Goal: Information Seeking & Learning: Learn about a topic

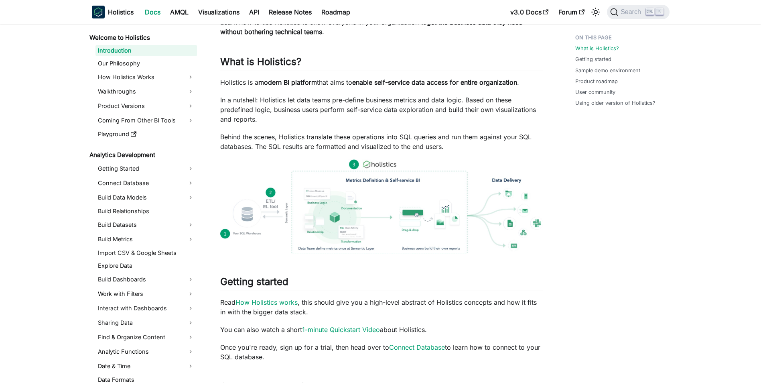
drag, startPoint x: 406, startPoint y: 146, endPoint x: 413, endPoint y: 181, distance: 35.6
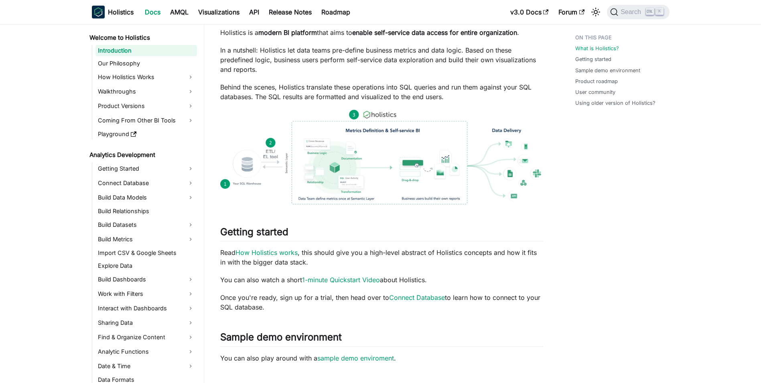
scroll to position [120, 0]
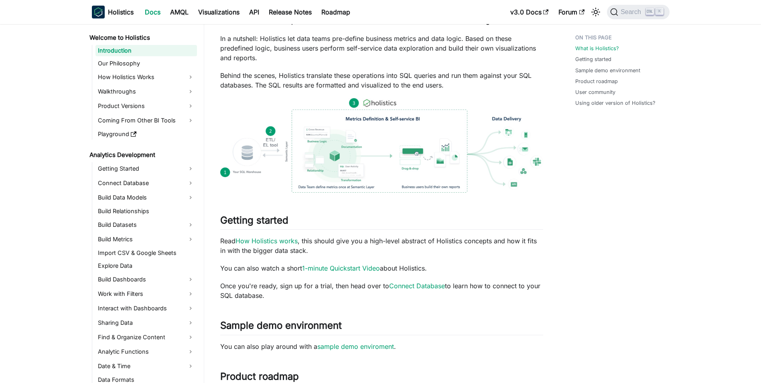
drag, startPoint x: 586, startPoint y: 207, endPoint x: 583, endPoint y: 225, distance: 17.6
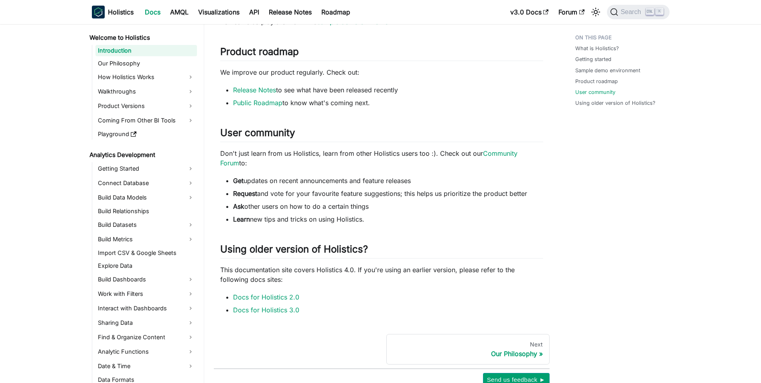
scroll to position [494, 0]
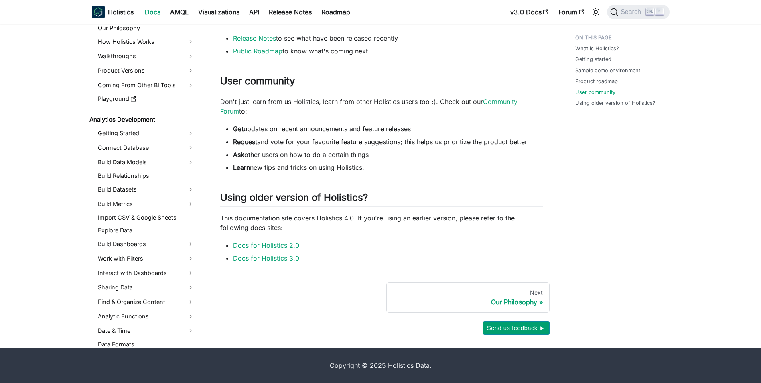
drag, startPoint x: 583, startPoint y: 225, endPoint x: 583, endPoint y: 268, distance: 43.3
click at [170, 88] on link "Coming From Other BI Tools" at bounding box center [147, 85] width 102 height 13
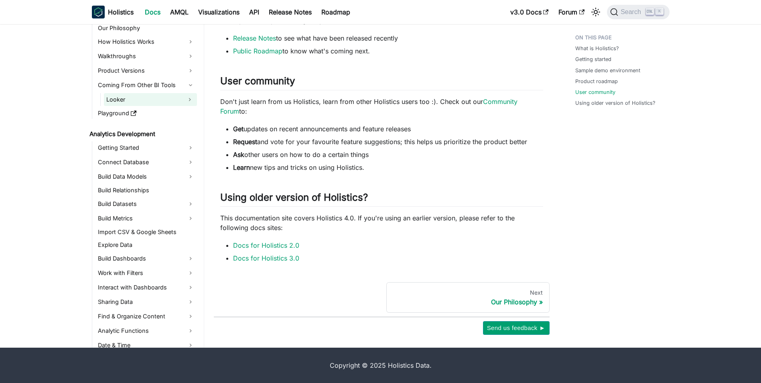
click at [149, 98] on link "Looker" at bounding box center [143, 99] width 79 height 13
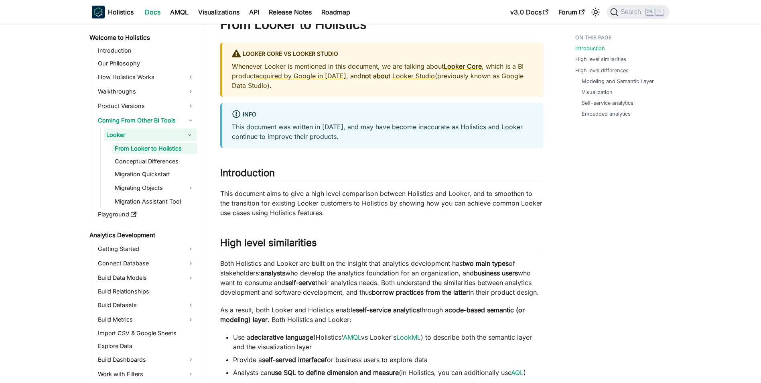
scroll to position [33, 0]
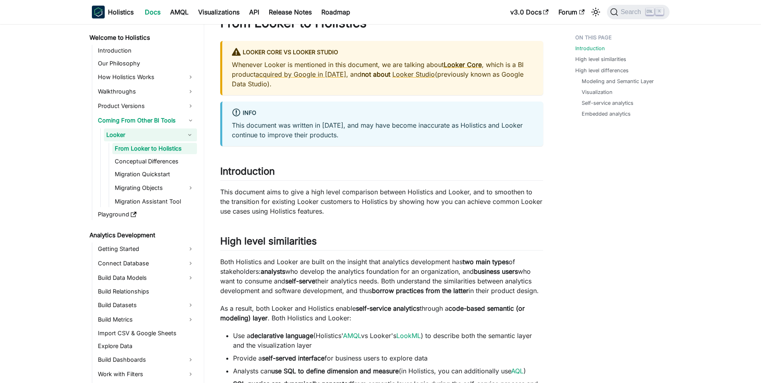
drag, startPoint x: 508, startPoint y: 133, endPoint x: 507, endPoint y: 142, distance: 9.3
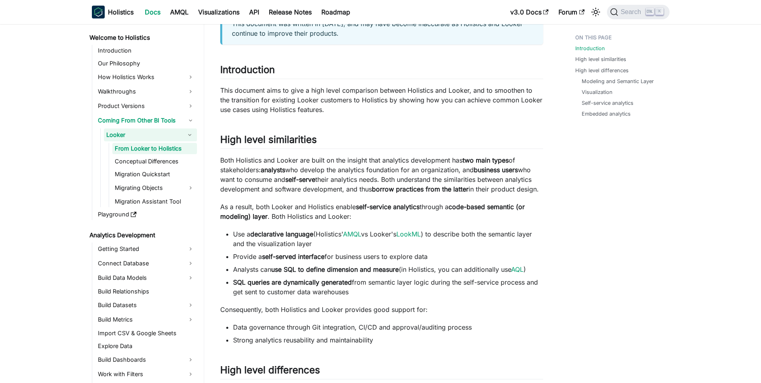
drag, startPoint x: 325, startPoint y: 219, endPoint x: 336, endPoint y: 241, distance: 24.4
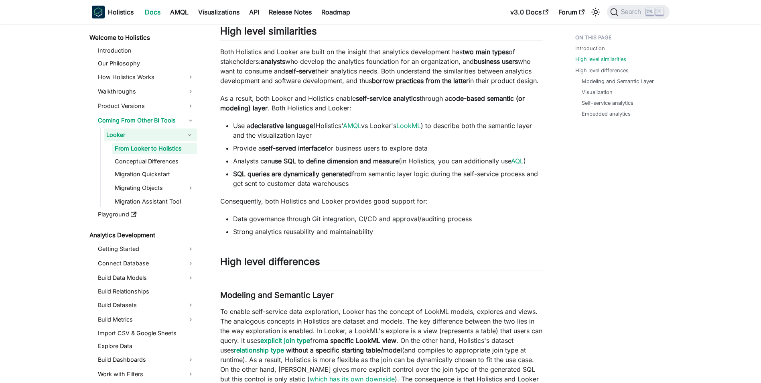
drag, startPoint x: 325, startPoint y: 181, endPoint x: 325, endPoint y: 189, distance: 8.8
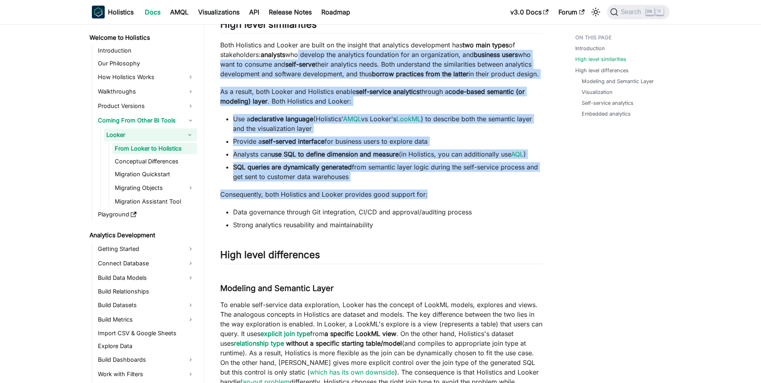
drag, startPoint x: 299, startPoint y: 56, endPoint x: 485, endPoint y: 196, distance: 232.7
click at [485, 196] on div "From Looker to Holistics Looker Core vs Looker Studio Whenever Looker is mentio…" at bounding box center [381, 350] width 323 height 1105
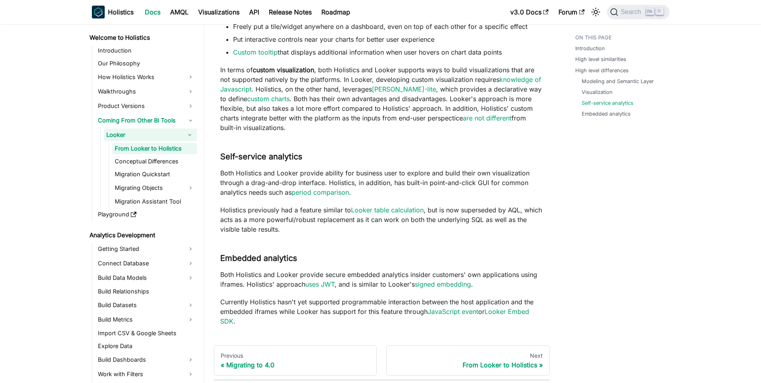
scroll to position [889, 0]
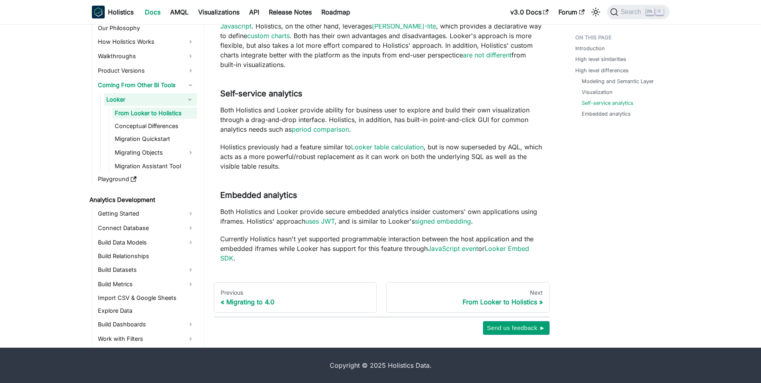
drag, startPoint x: 358, startPoint y: 209, endPoint x: 361, endPoint y: 249, distance: 40.2
click at [223, 8] on link "Visualizations" at bounding box center [218, 12] width 51 height 13
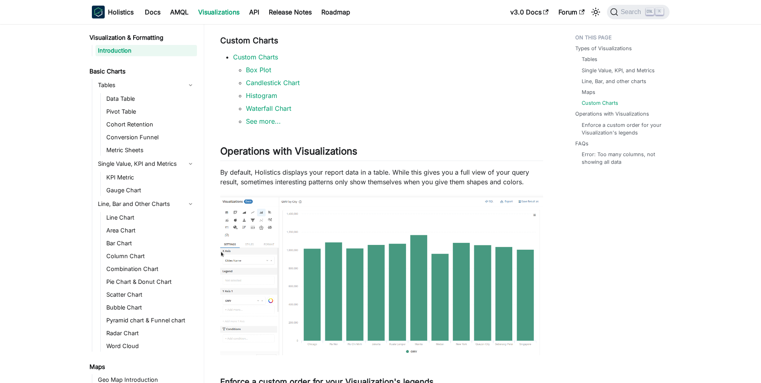
drag, startPoint x: 339, startPoint y: 195, endPoint x: 342, endPoint y: 224, distance: 29.0
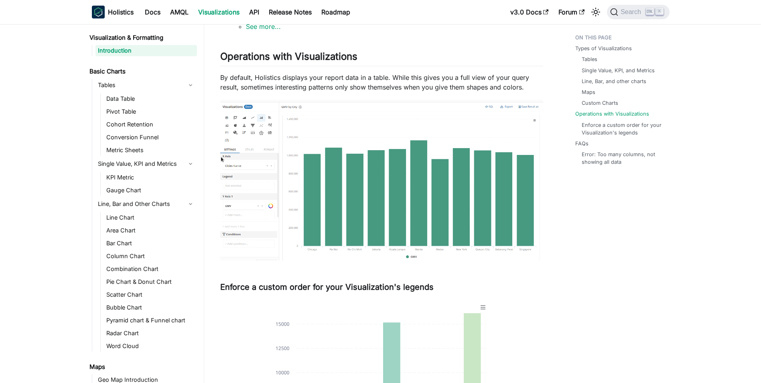
drag, startPoint x: 362, startPoint y: 157, endPoint x: 365, endPoint y: 177, distance: 20.4
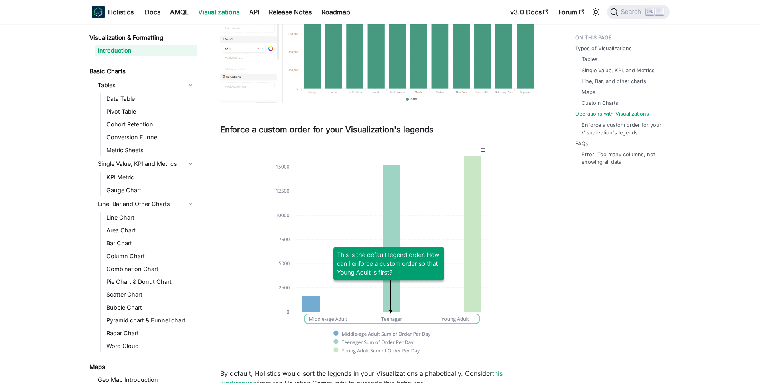
drag, startPoint x: 621, startPoint y: 281, endPoint x: 621, endPoint y: 323, distance: 41.7
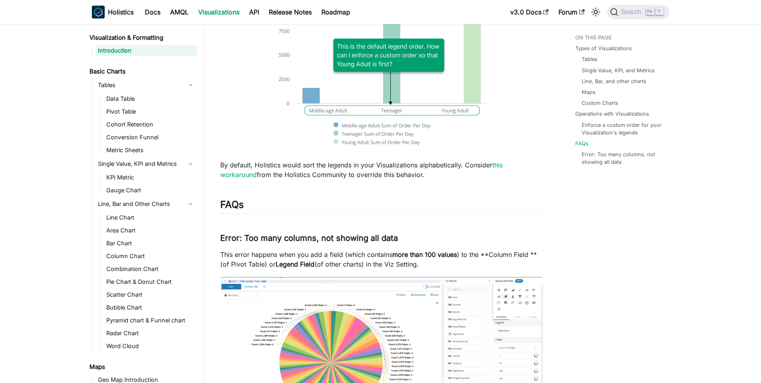
scroll to position [1158, 0]
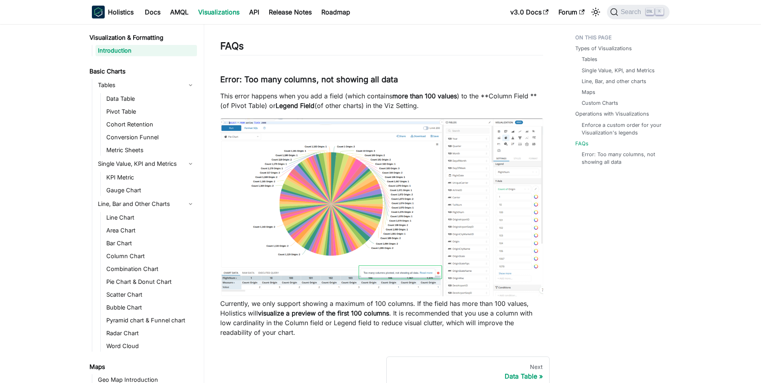
drag, startPoint x: 599, startPoint y: 265, endPoint x: 595, endPoint y: 305, distance: 40.3
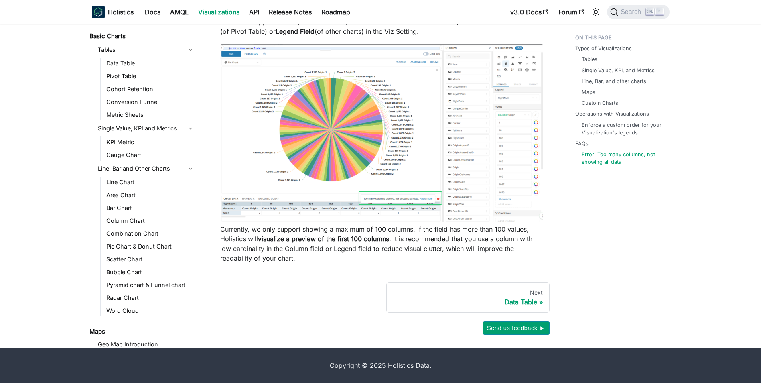
drag, startPoint x: 410, startPoint y: 80, endPoint x: 424, endPoint y: 179, distance: 99.7
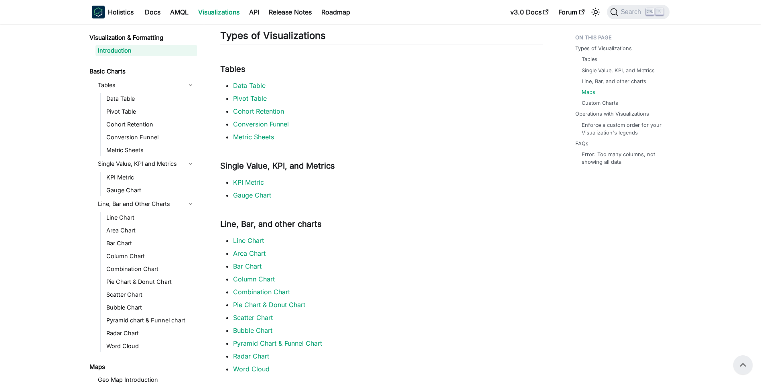
scroll to position [0, 0]
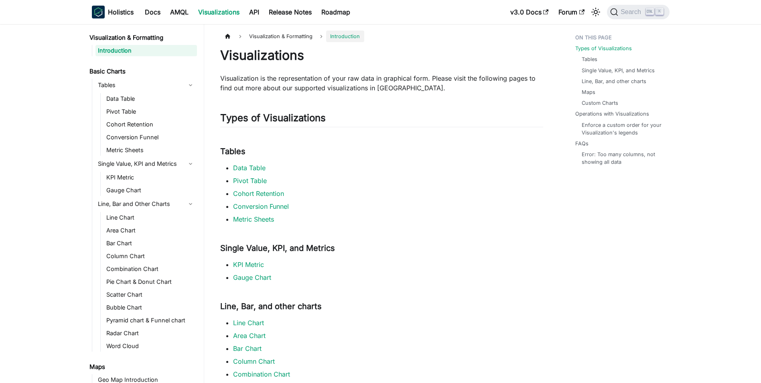
drag, startPoint x: 407, startPoint y: 283, endPoint x: 232, endPoint y: 72, distance: 274.2
click at [118, 7] on link "Holistics" at bounding box center [113, 12] width 42 height 13
